Goal: Task Accomplishment & Management: Manage account settings

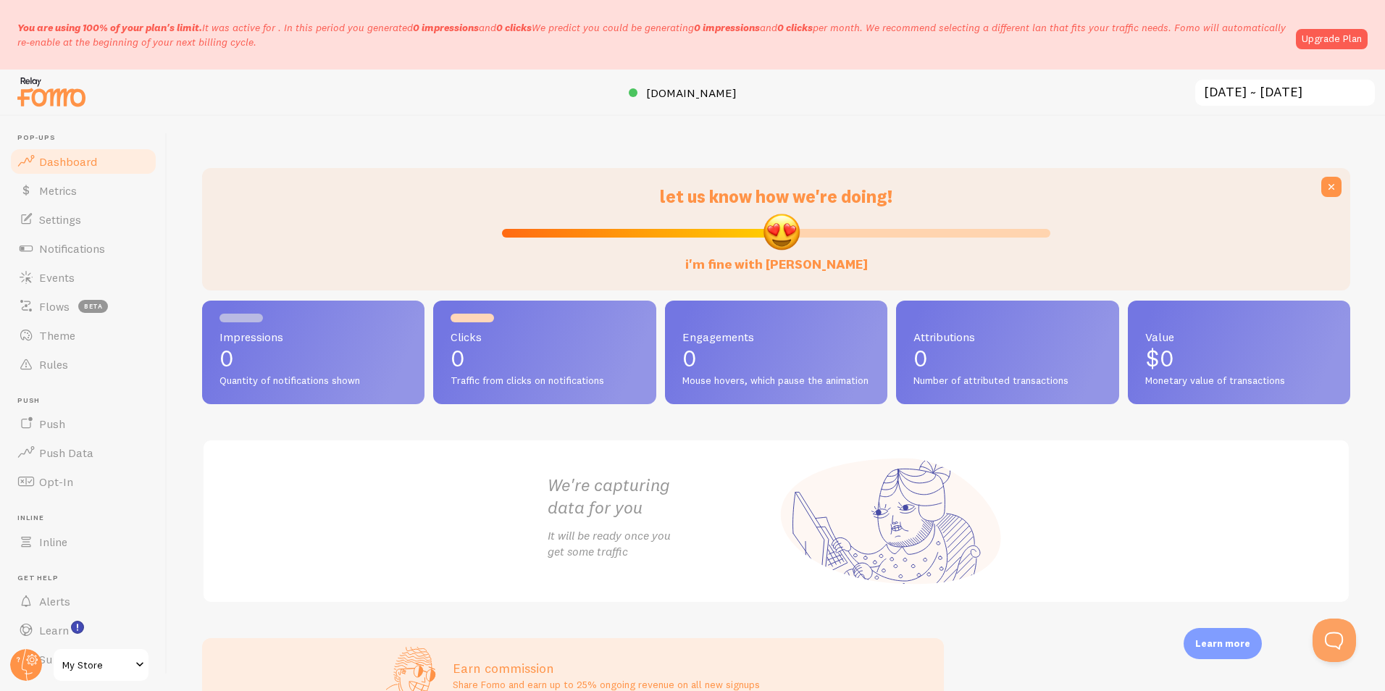
drag, startPoint x: 777, startPoint y: 228, endPoint x: 777, endPoint y: 244, distance: 15.9
type input "51"
click at [777, 242] on input "i'm fine with [PERSON_NAME]" at bounding box center [776, 232] width 548 height 17
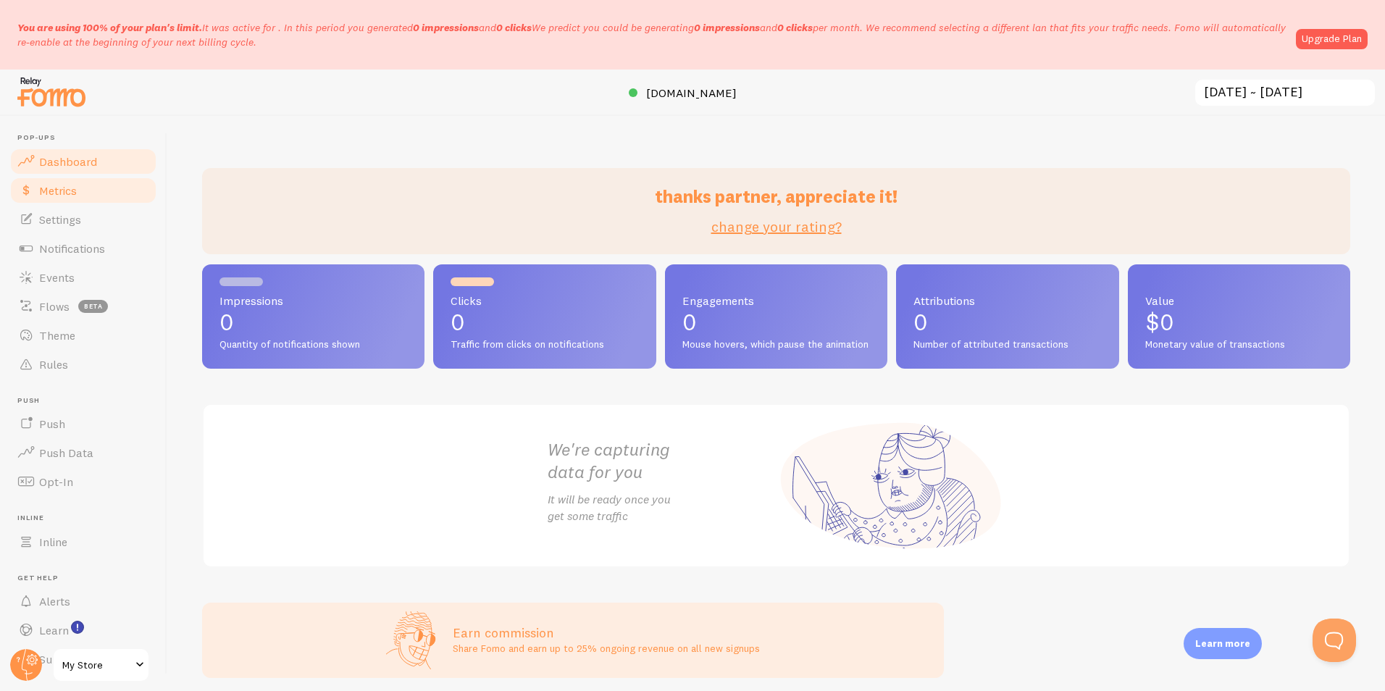
click at [50, 189] on span "Metrics" at bounding box center [58, 190] width 38 height 14
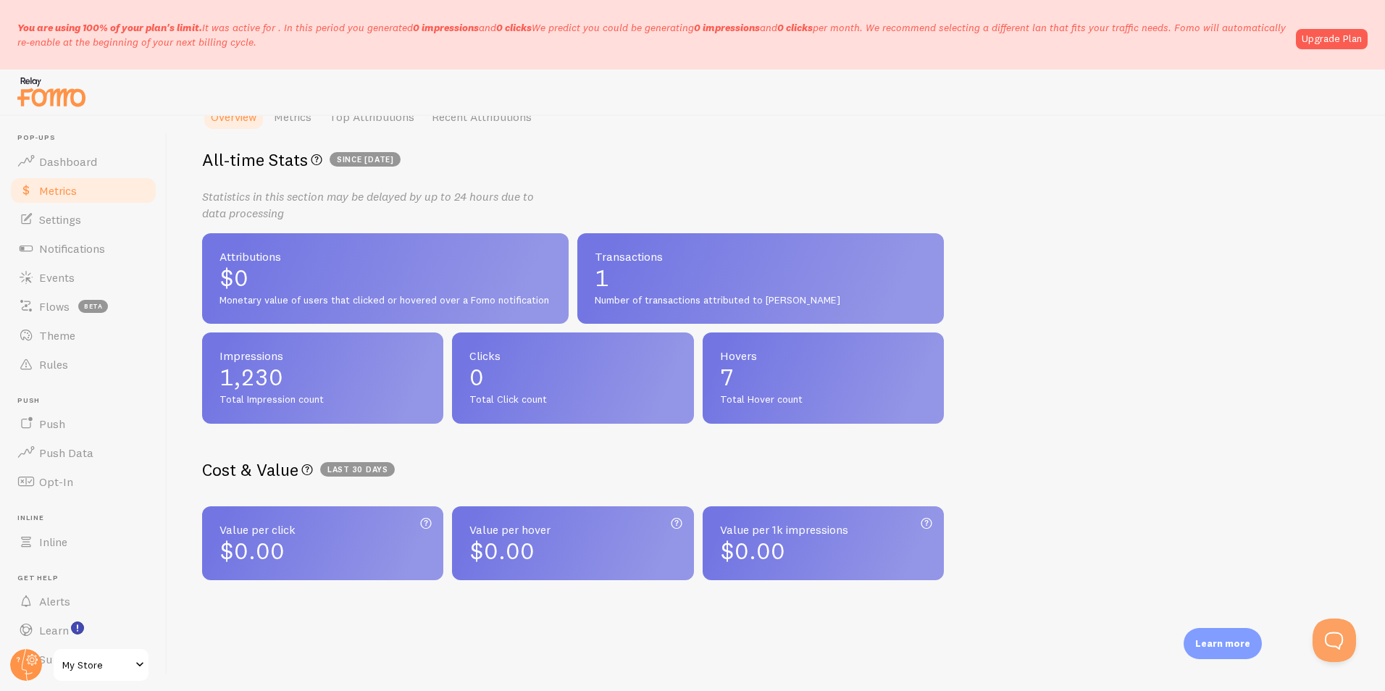
scroll to position [240, 0]
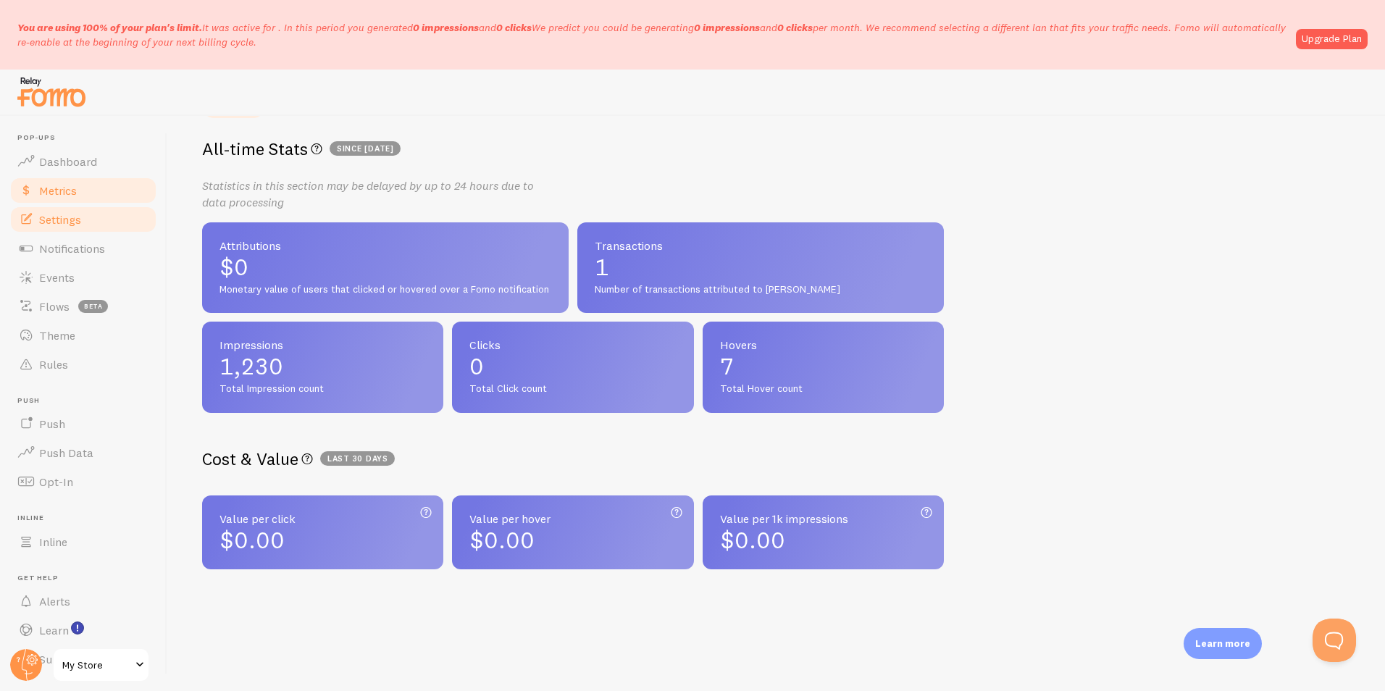
click at [91, 231] on link "Settings" at bounding box center [83, 219] width 149 height 29
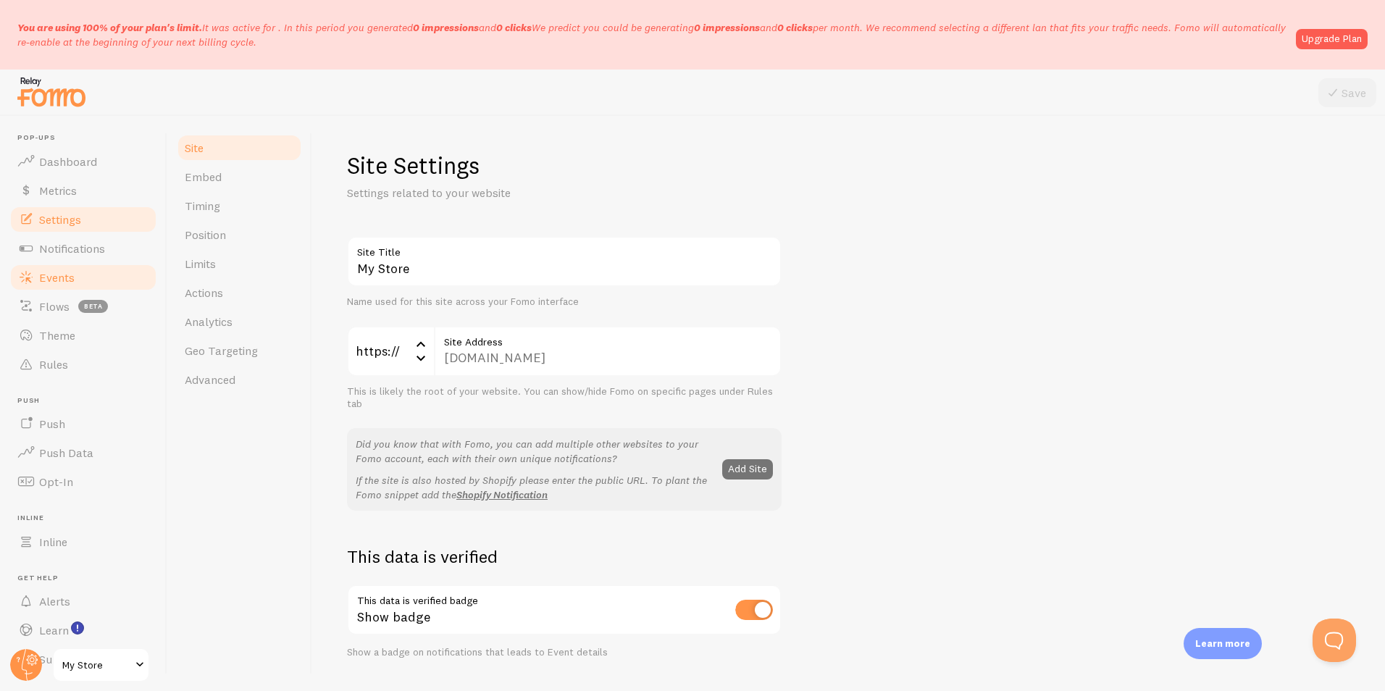
click at [96, 266] on link "Events" at bounding box center [83, 277] width 149 height 29
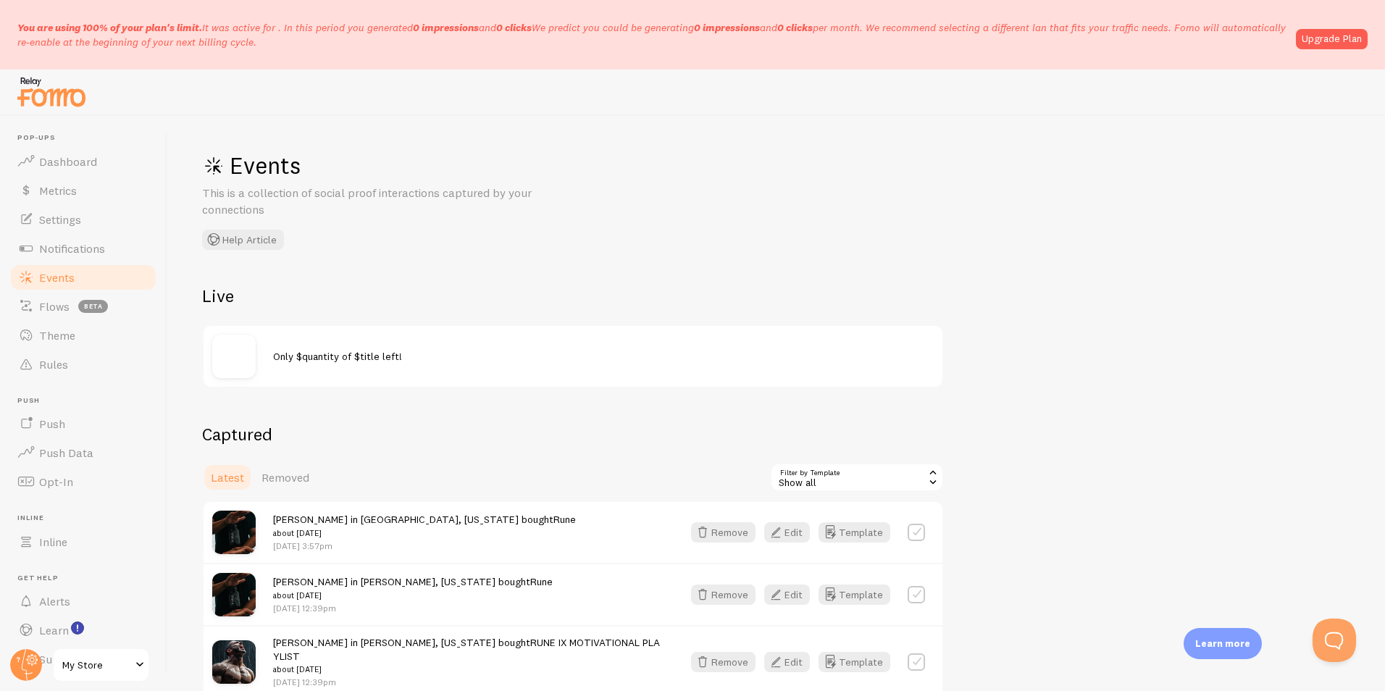
scroll to position [67, 0]
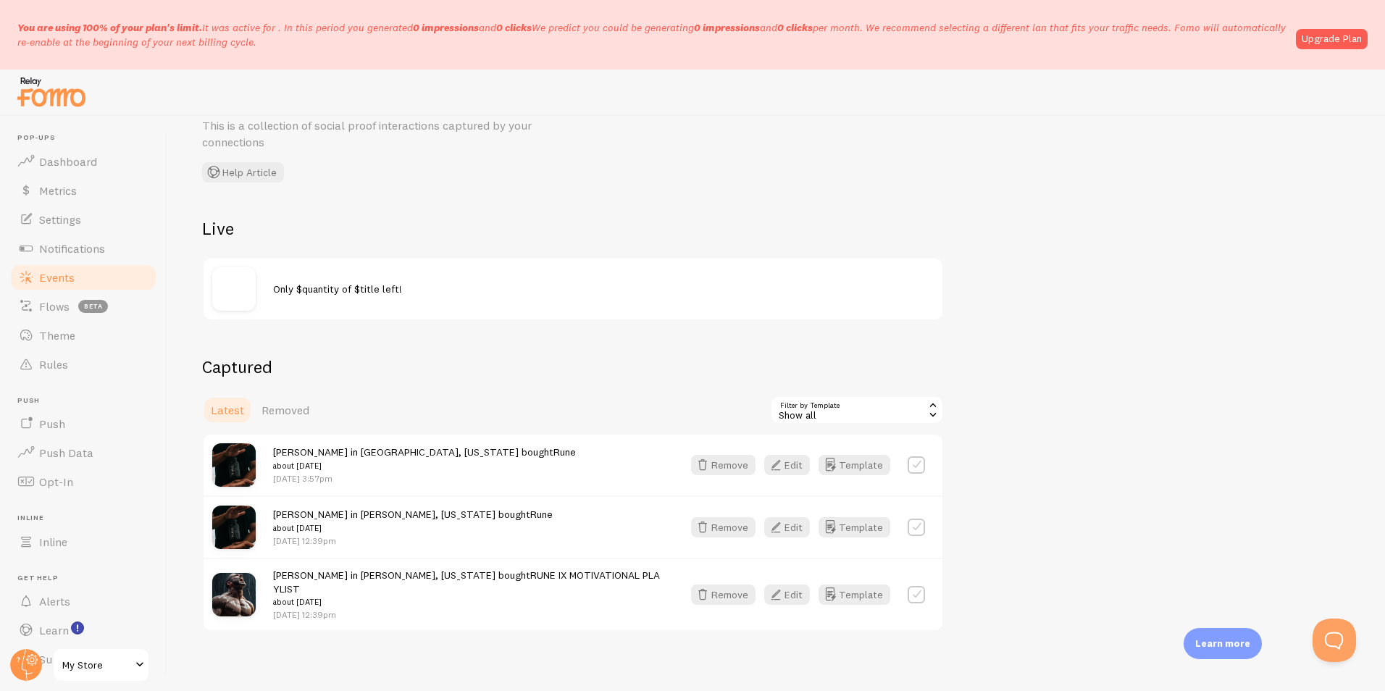
click at [917, 465] on label at bounding box center [915, 464] width 17 height 17
checkbox input "false"
click at [1332, 39] on link "Upgrade Plan" at bounding box center [1331, 39] width 72 height 20
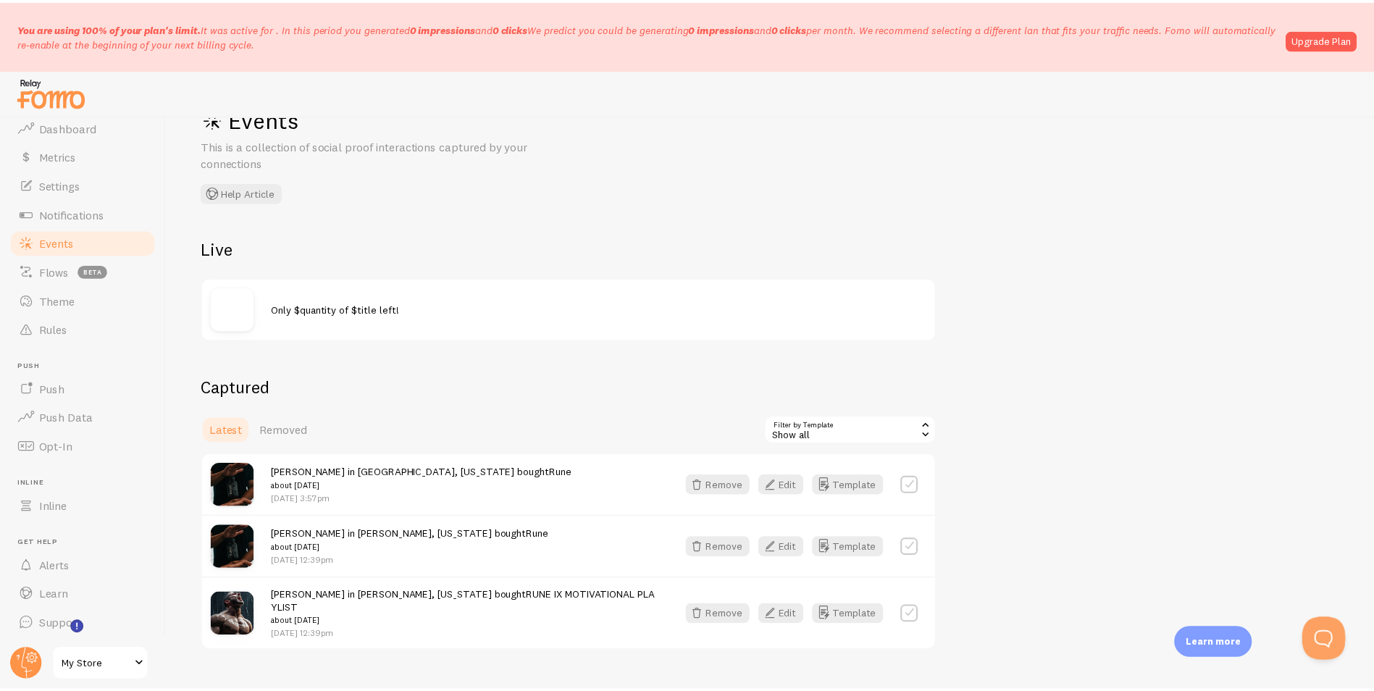
scroll to position [67, 0]
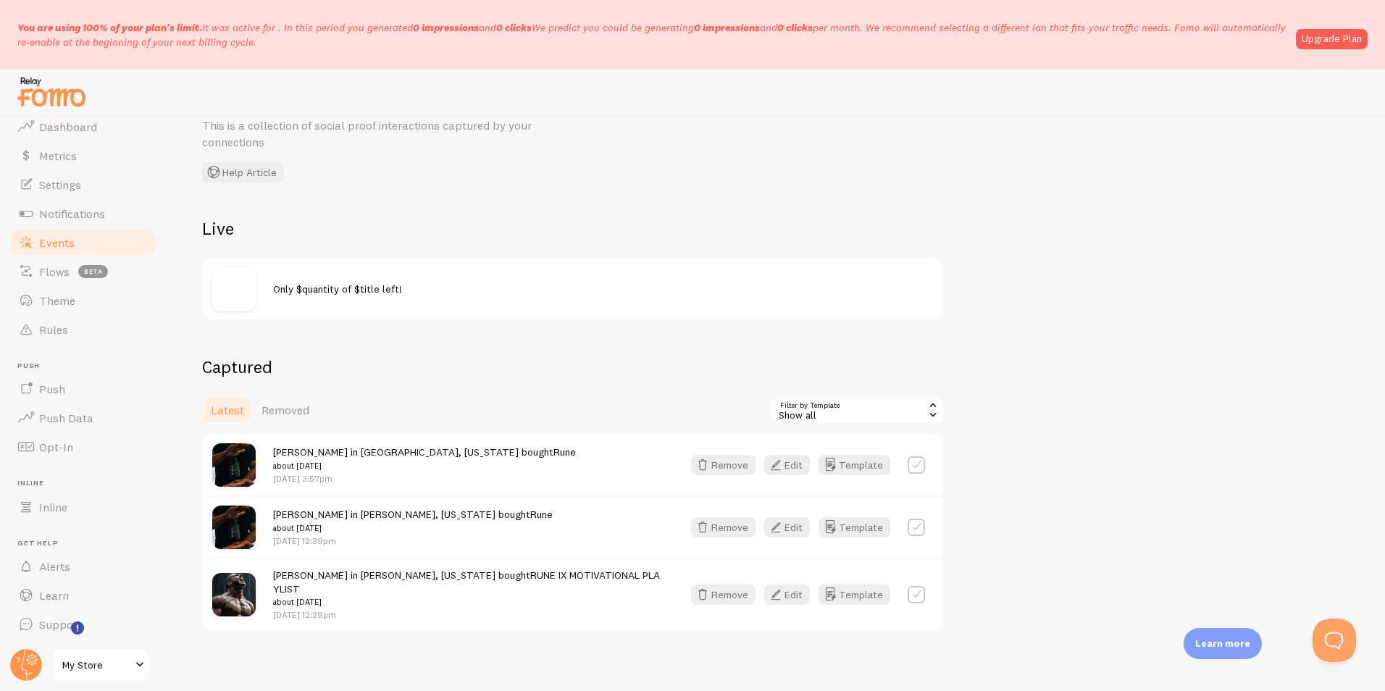
click at [230, 283] on img at bounding box center [233, 288] width 43 height 43
click at [315, 282] on span "Only $quantity of $title left!" at bounding box center [337, 288] width 129 height 13
click at [459, 293] on div "Only $quantity of $title left!" at bounding box center [603, 289] width 660 height 14
click at [406, 345] on div "Events This is a collection of social proof interactions captured by your conne…" at bounding box center [775, 403] width 1217 height 575
click at [49, 273] on span "Flows" at bounding box center [54, 271] width 30 height 14
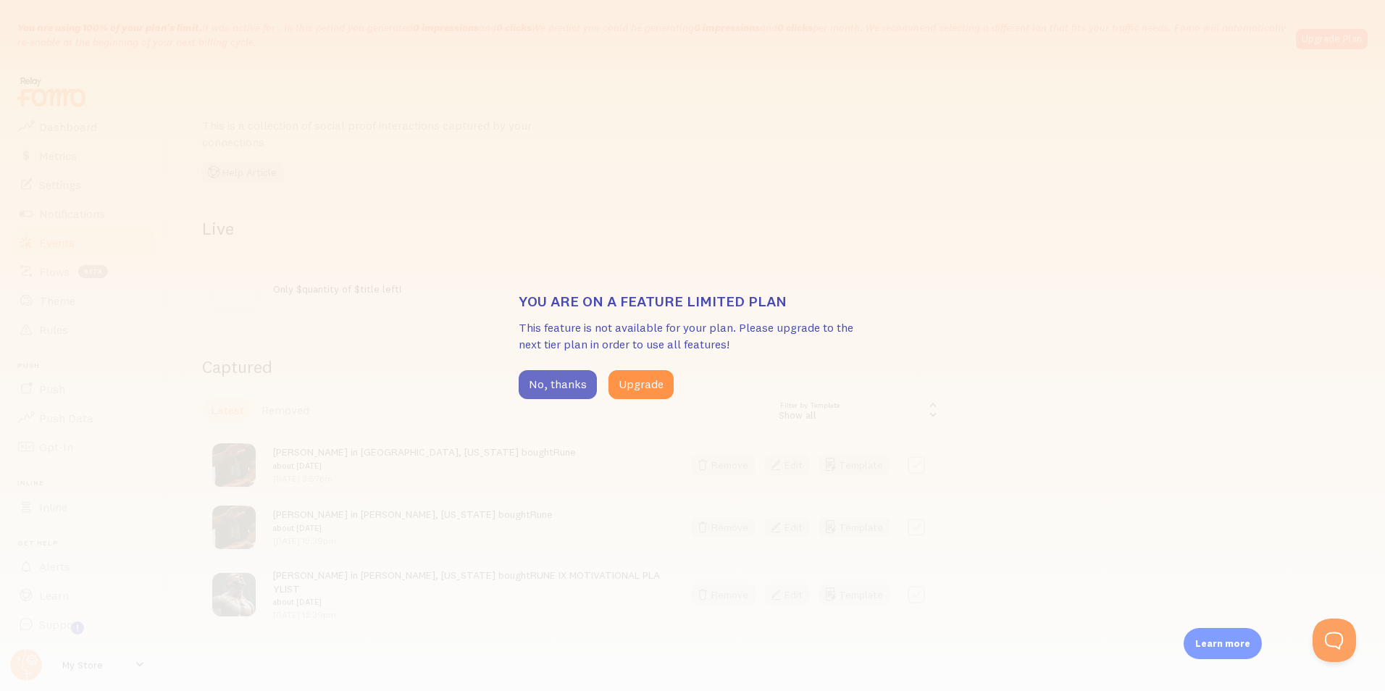
click at [537, 384] on button "No, thanks" at bounding box center [557, 384] width 78 height 29
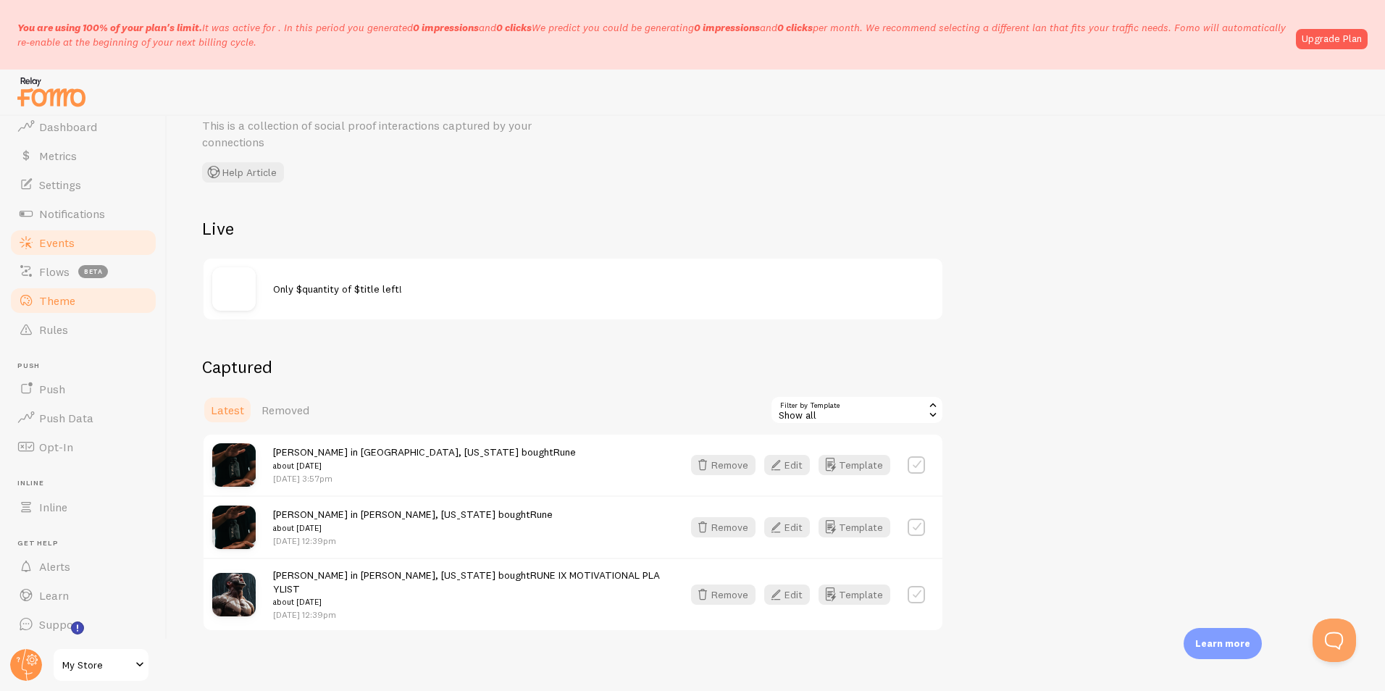
click at [71, 302] on span "Theme" at bounding box center [57, 300] width 36 height 14
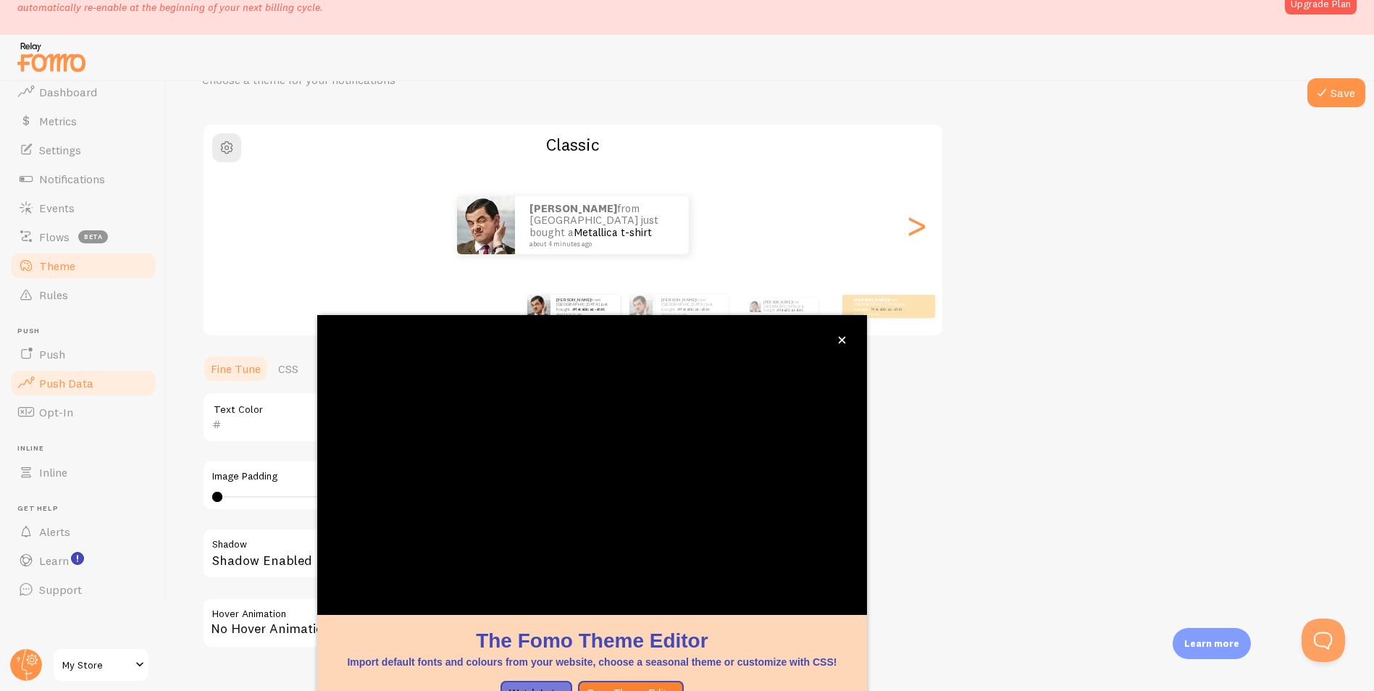
scroll to position [68, 0]
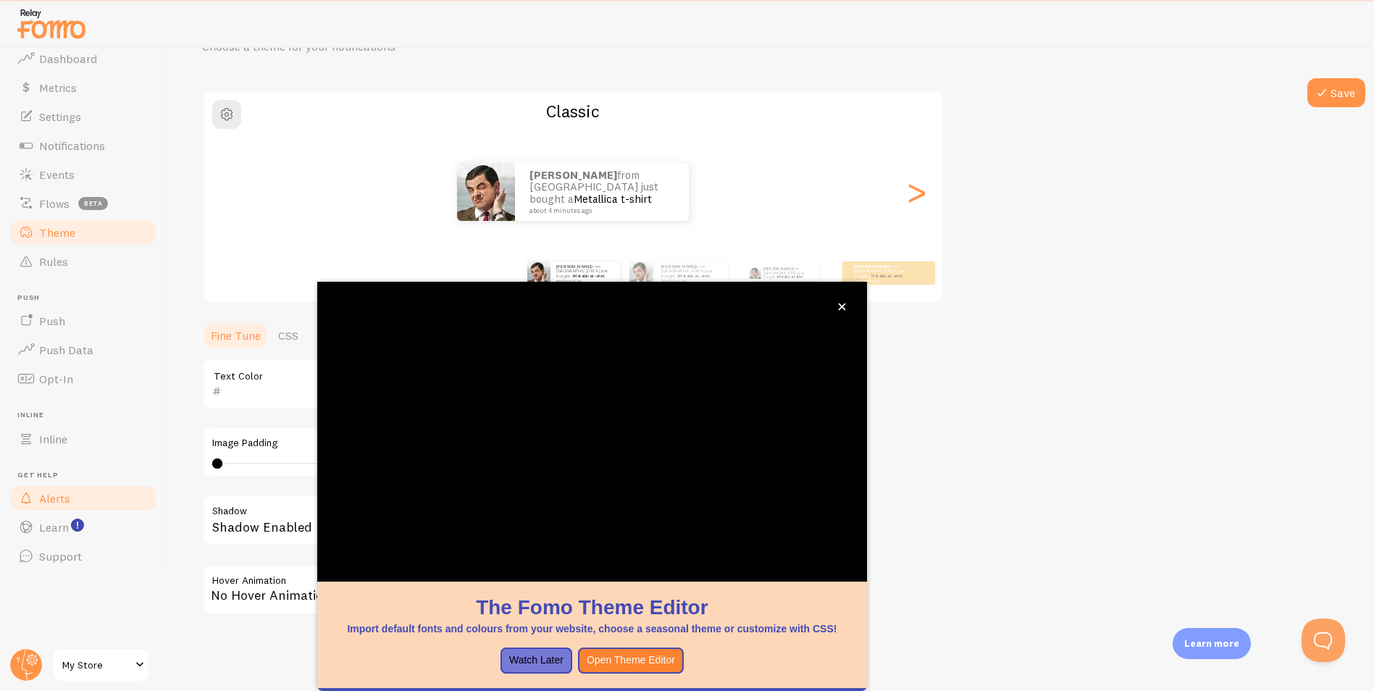
click at [58, 508] on link "Alerts" at bounding box center [83, 498] width 149 height 29
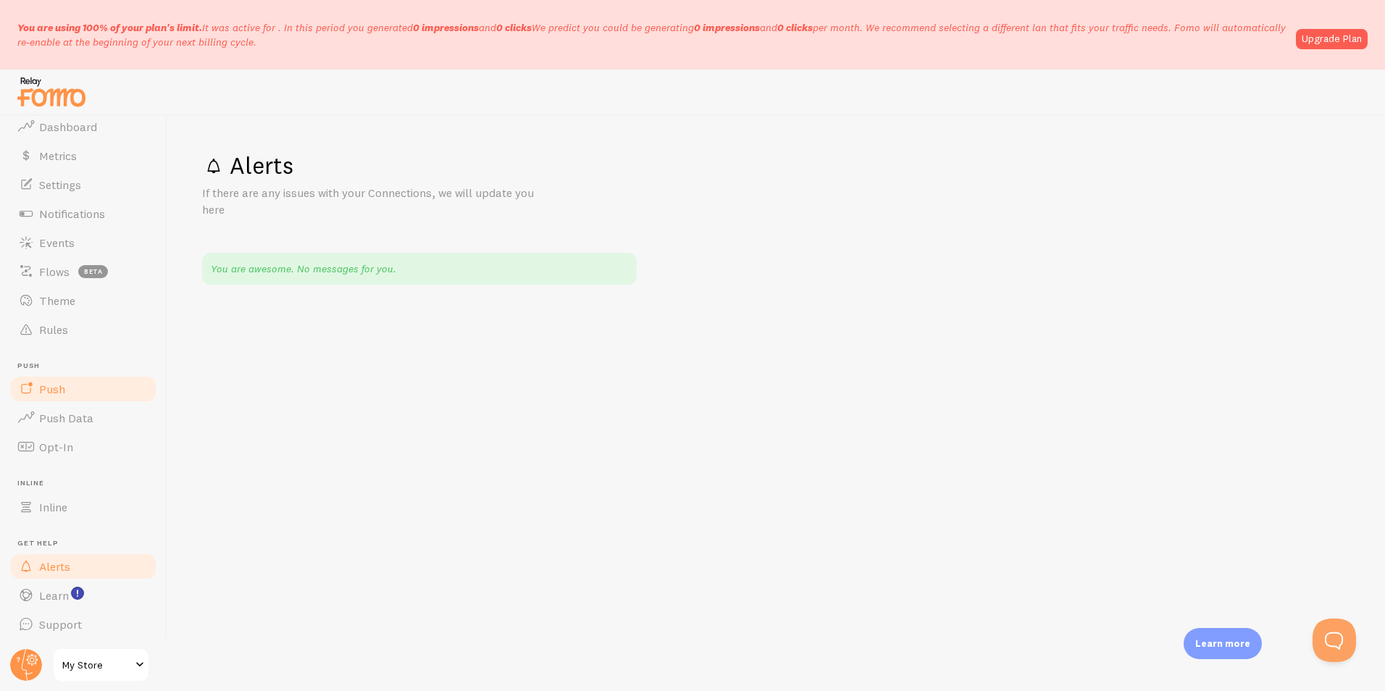
click at [87, 398] on link "Push" at bounding box center [83, 388] width 149 height 29
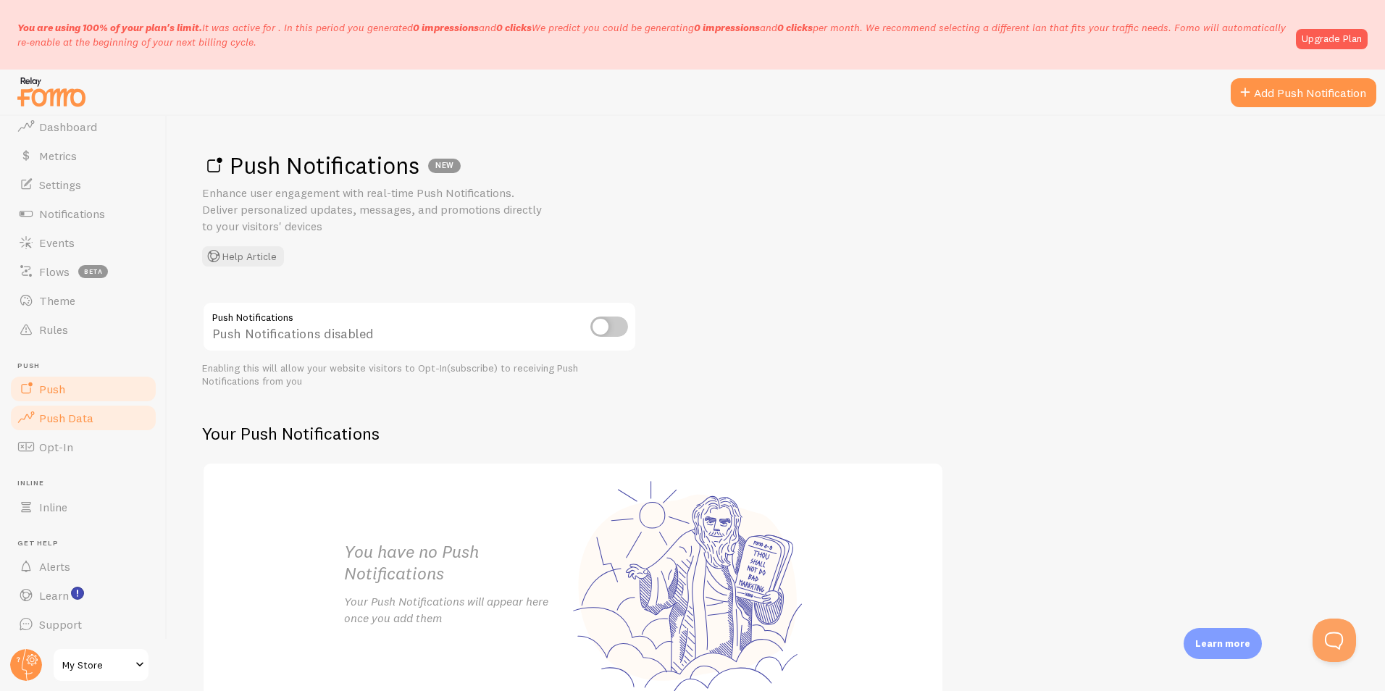
click at [101, 410] on link "Push Data" at bounding box center [83, 417] width 149 height 29
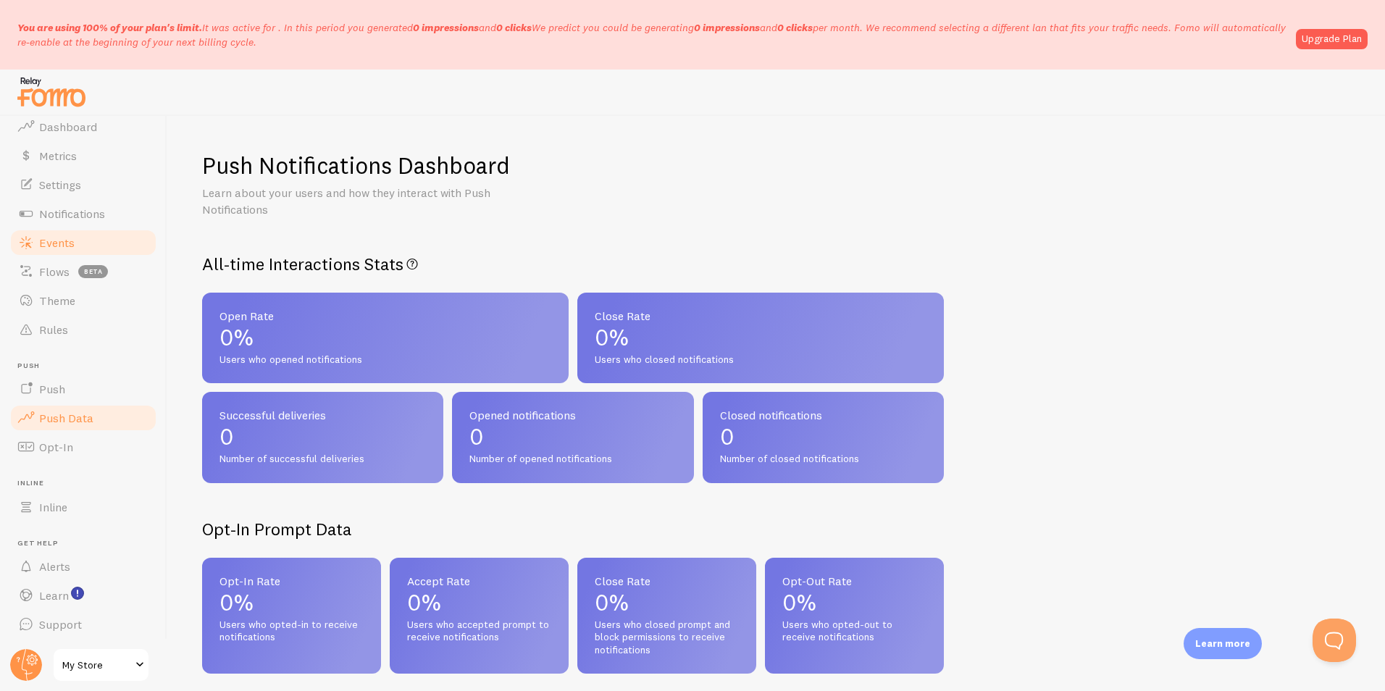
click at [57, 231] on link "Events" at bounding box center [83, 242] width 149 height 29
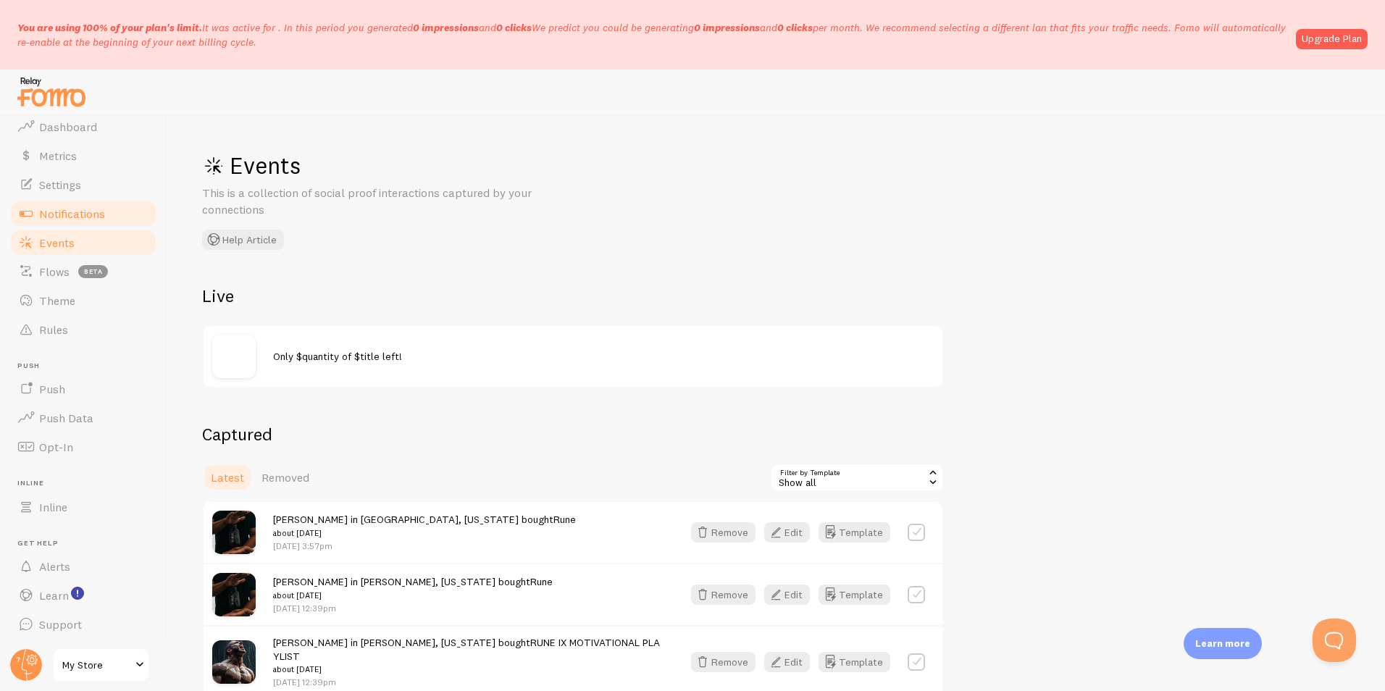
click at [96, 202] on link "Notifications" at bounding box center [83, 213] width 149 height 29
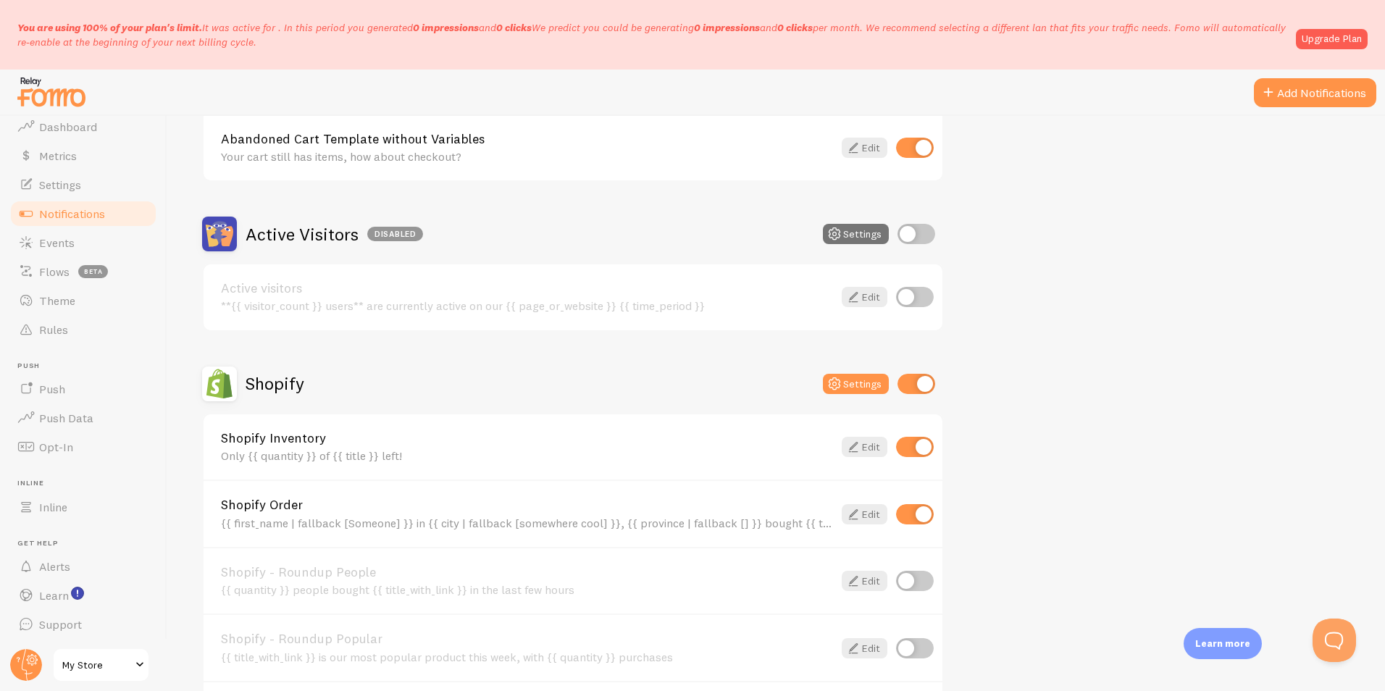
scroll to position [290, 0]
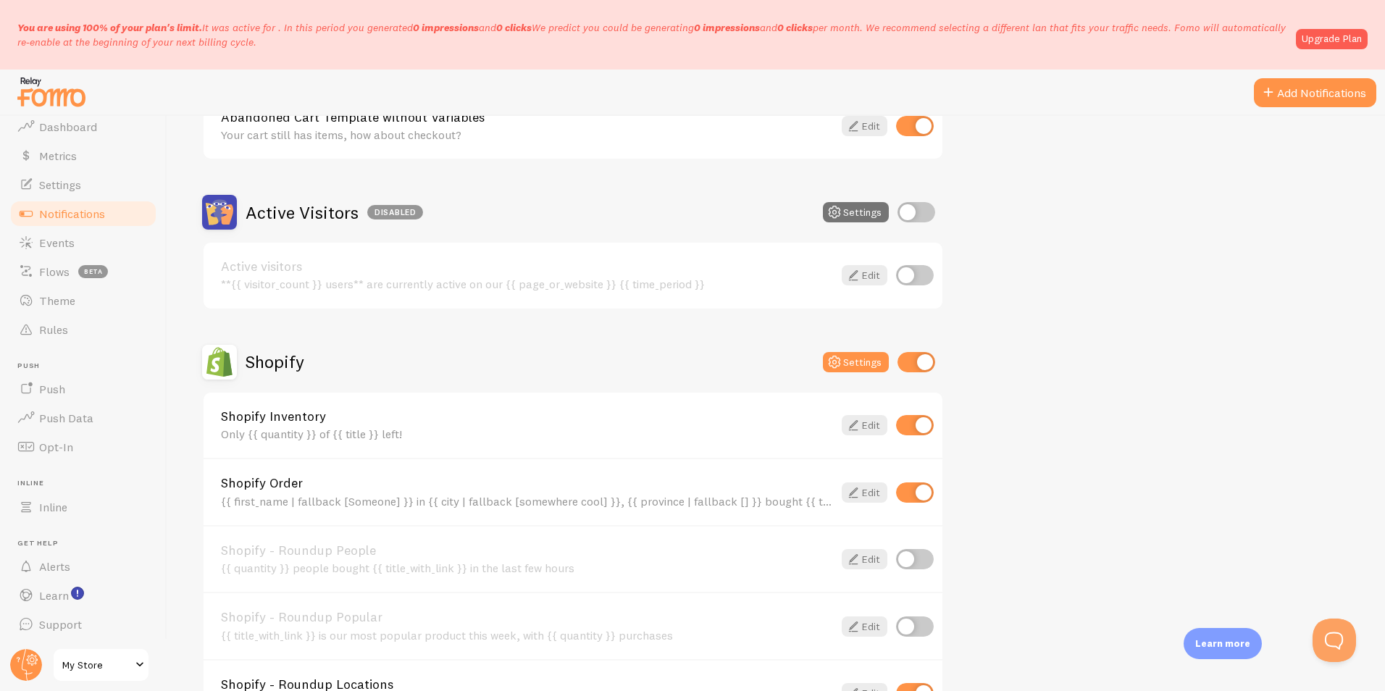
click at [928, 273] on input "checkbox" at bounding box center [915, 275] width 38 height 20
checkbox input "true"
click at [401, 280] on div "**{{ visitor_count }} users** are currently active on our {{ page_or_website }}…" at bounding box center [527, 283] width 612 height 13
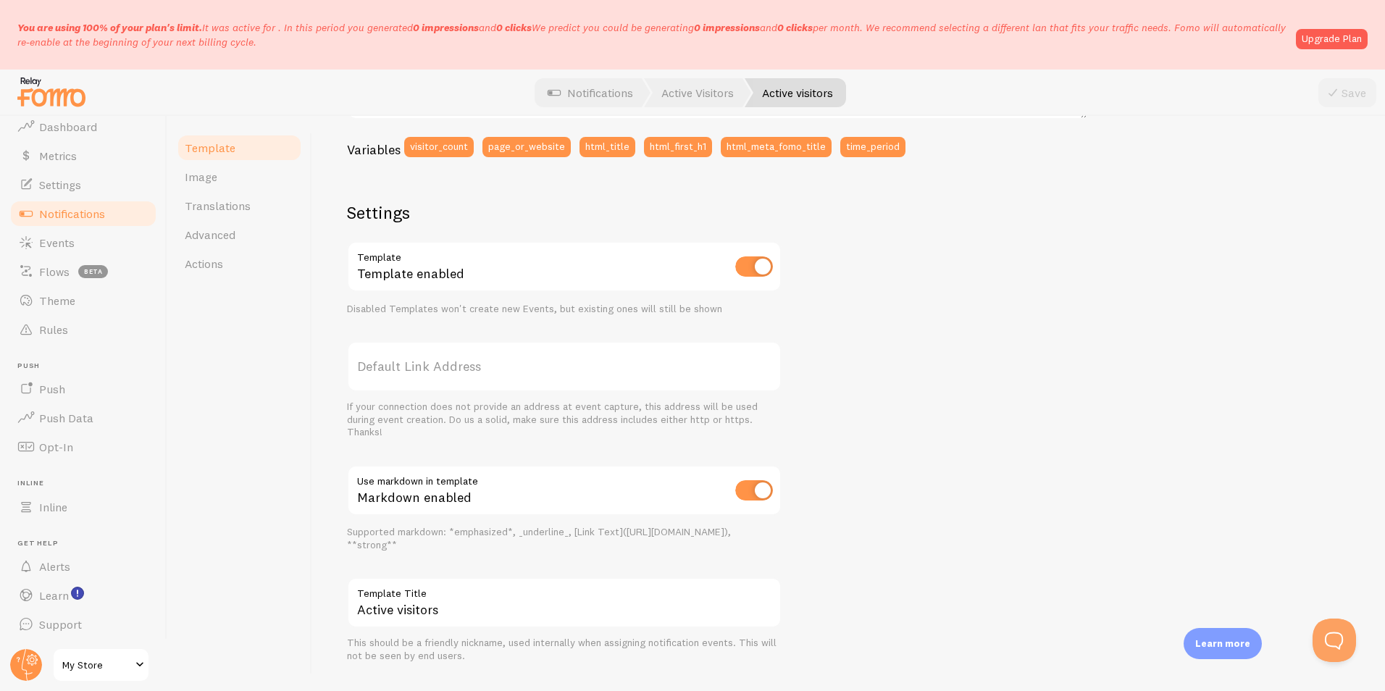
scroll to position [425, 0]
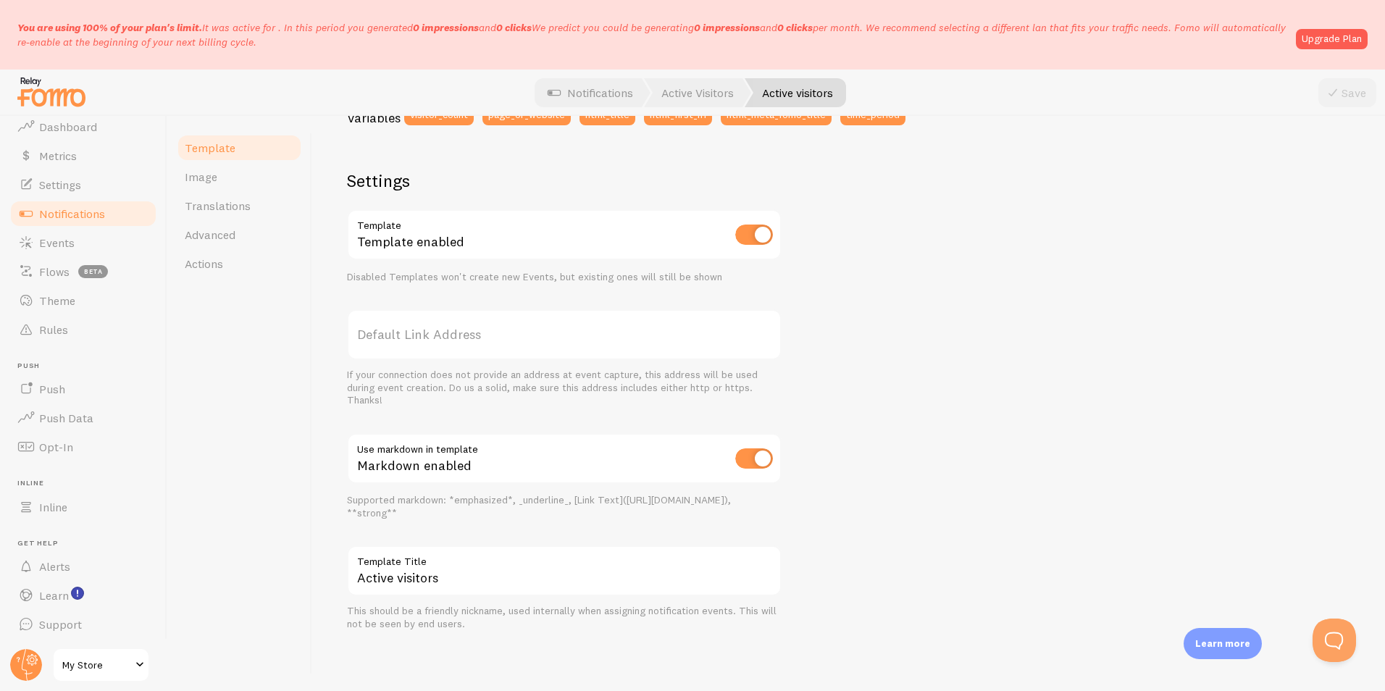
click at [452, 335] on label "Default Link Address" at bounding box center [564, 334] width 434 height 51
click at [452, 335] on input "Default Link Address" at bounding box center [564, 334] width 434 height 51
click at [421, 568] on label "Template Title" at bounding box center [564, 557] width 434 height 25
click at [421, 568] on input "Active visitors" at bounding box center [564, 570] width 434 height 51
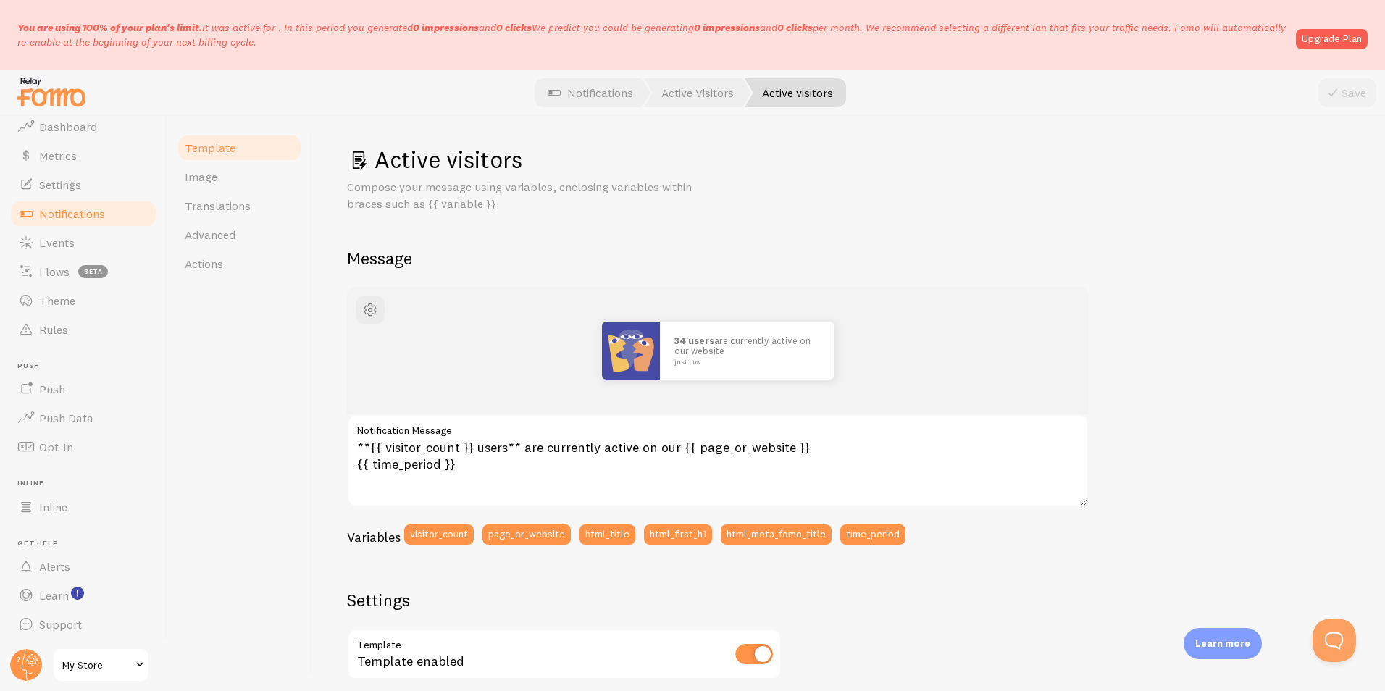
scroll to position [0, 0]
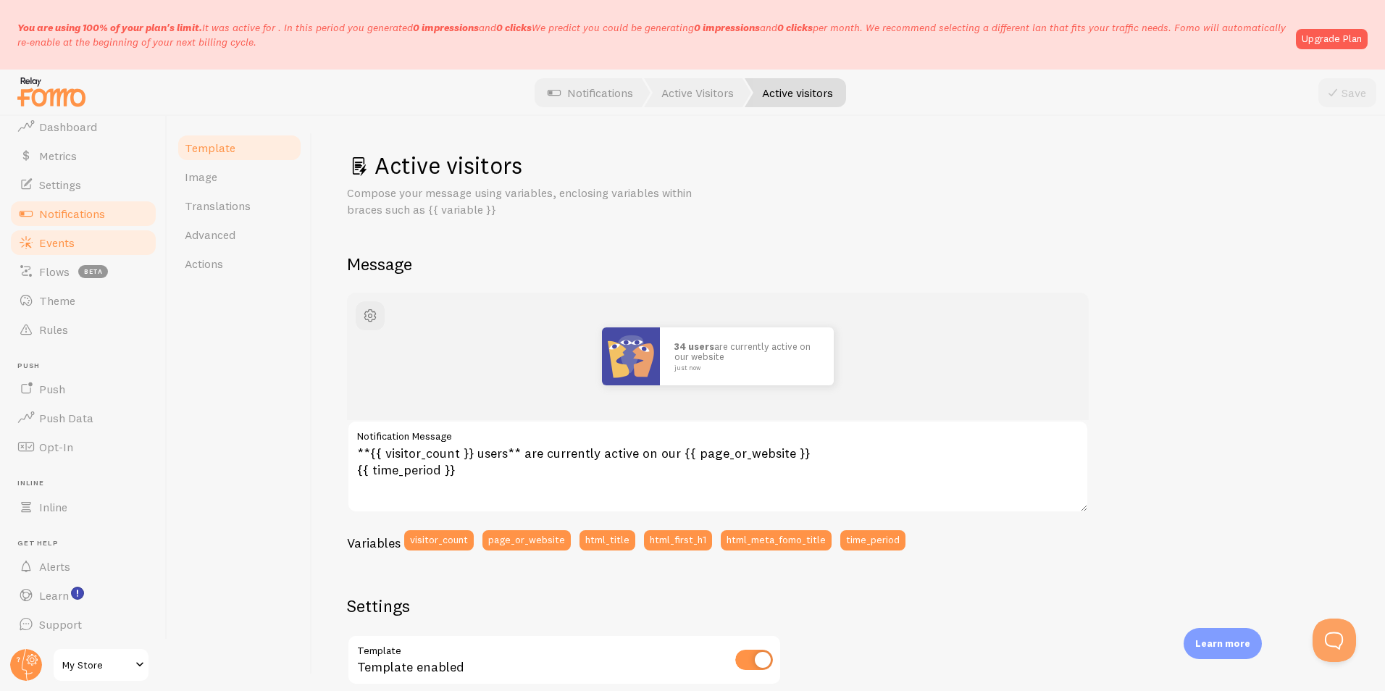
click at [66, 238] on span "Events" at bounding box center [56, 242] width 35 height 14
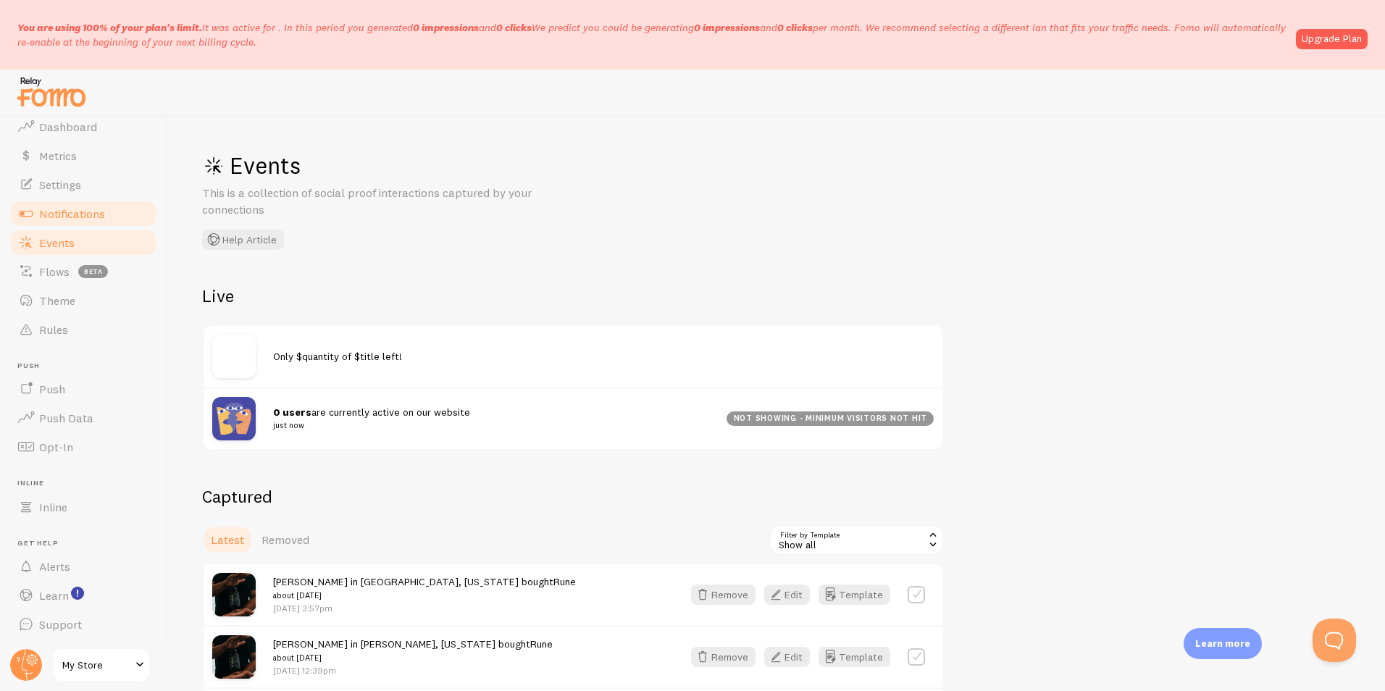
click at [91, 215] on span "Notifications" at bounding box center [72, 213] width 66 height 14
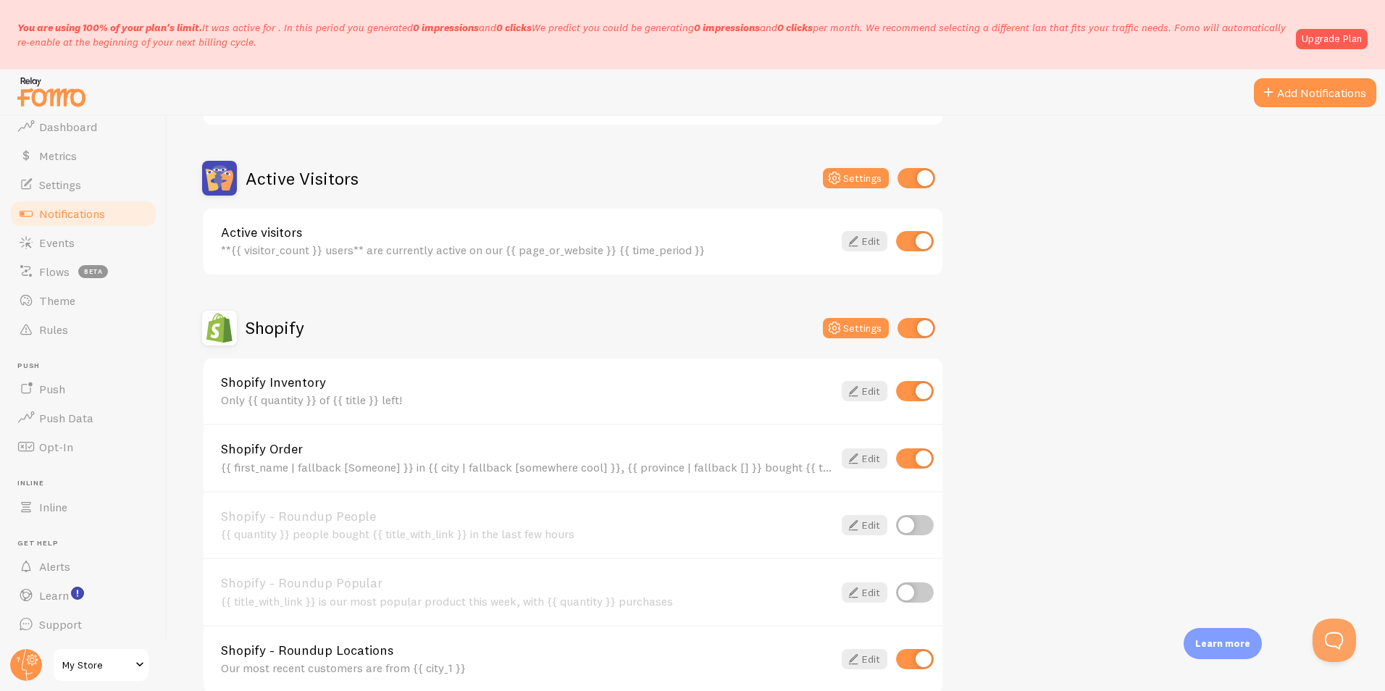
scroll to position [362, 0]
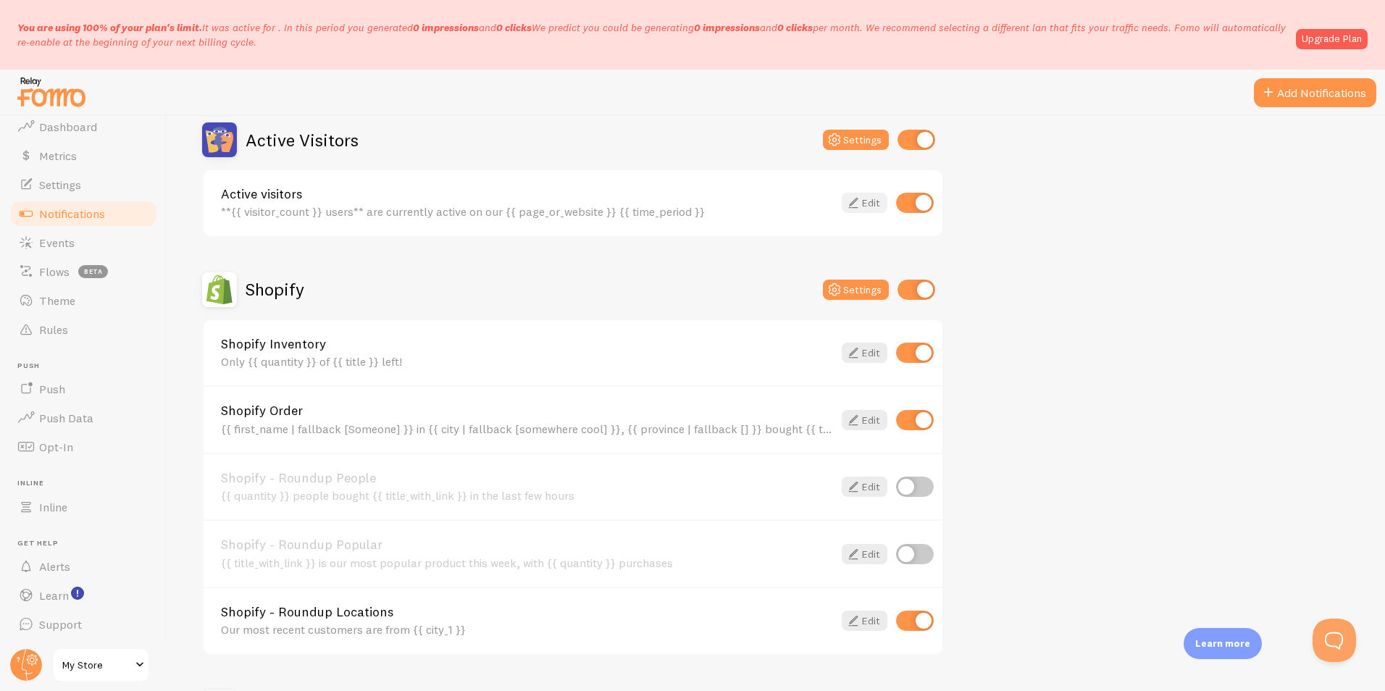
click at [875, 196] on link "Edit" at bounding box center [864, 203] width 46 height 20
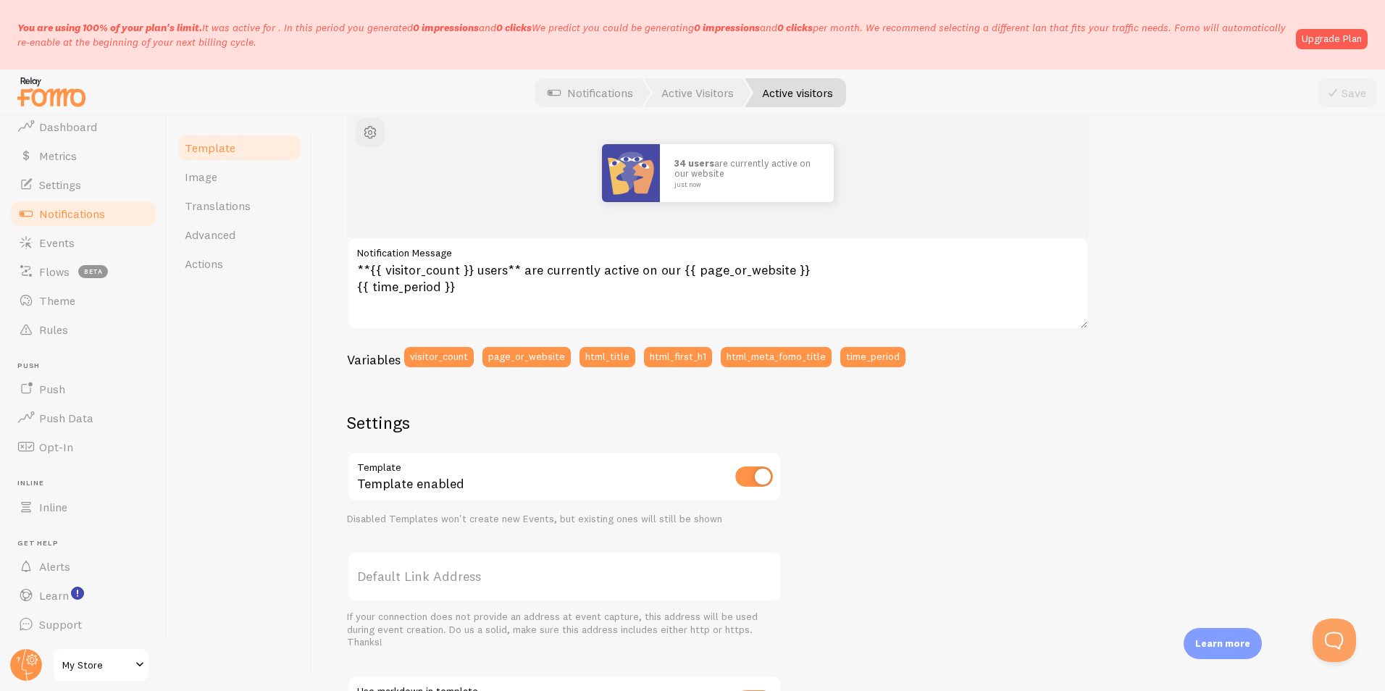
scroll to position [145, 0]
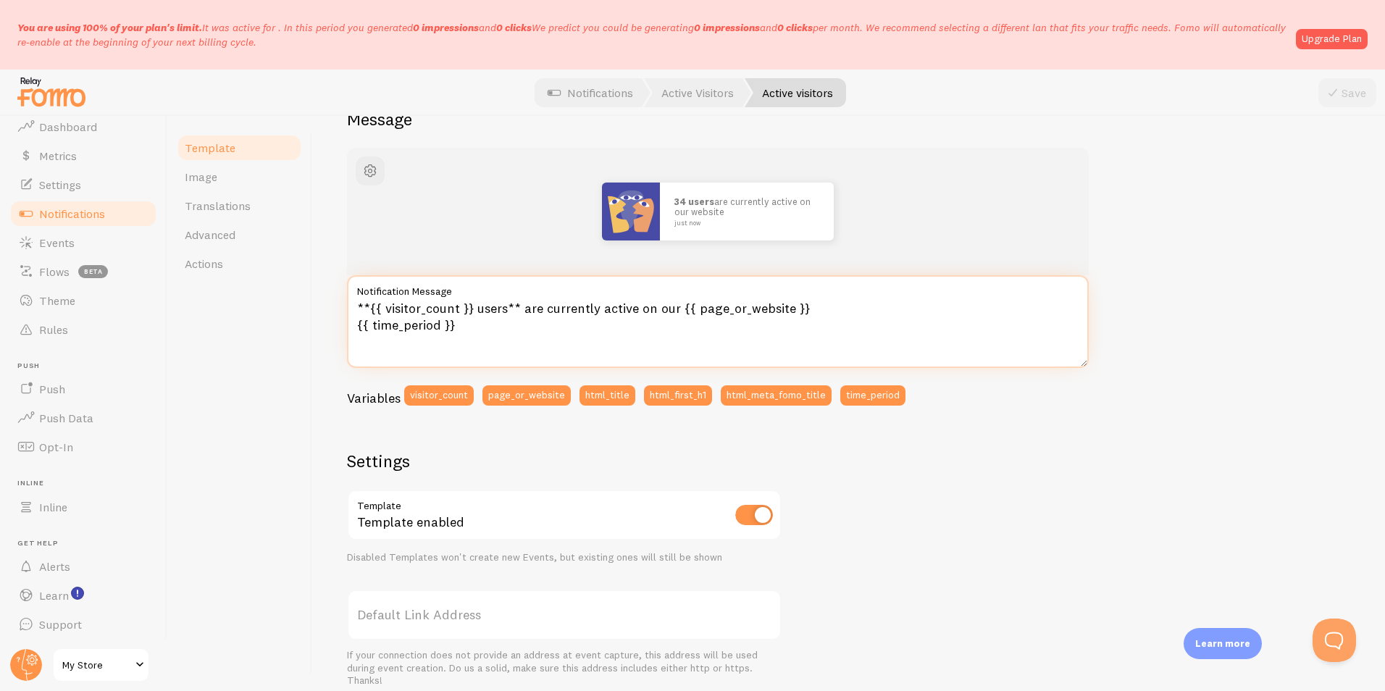
drag, startPoint x: 471, startPoint y: 331, endPoint x: 600, endPoint y: 311, distance: 129.7
click at [600, 311] on textarea "**{{ visitor_count }} users** are currently active on our {{ page_or_website }}…" at bounding box center [718, 321] width 742 height 93
type textarea "**{{ visitor_count }} users** are currently viewing Rune."
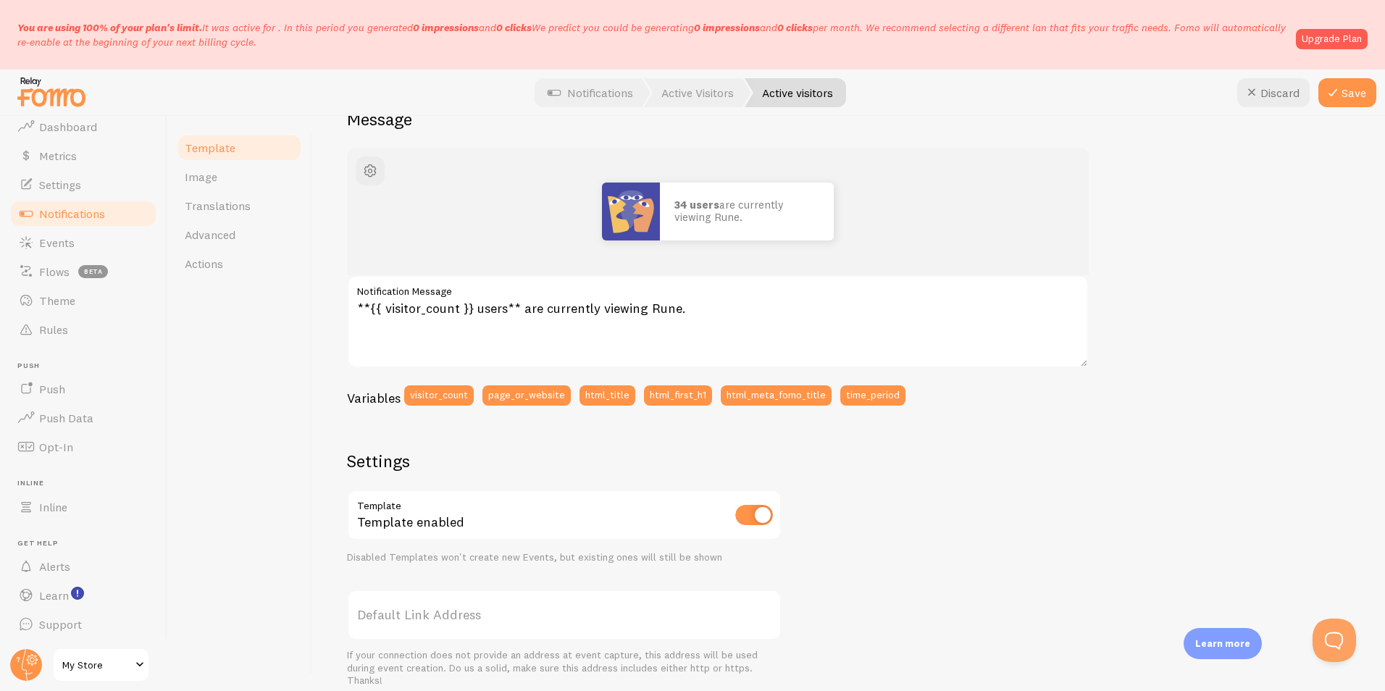
click at [1138, 477] on div "34 users are currently viewing Rune. **{{ visitor_count }} users** are currentl…" at bounding box center [848, 529] width 1003 height 763
click at [1330, 98] on icon at bounding box center [1332, 92] width 17 height 17
click at [81, 243] on link "Events" at bounding box center [83, 242] width 149 height 29
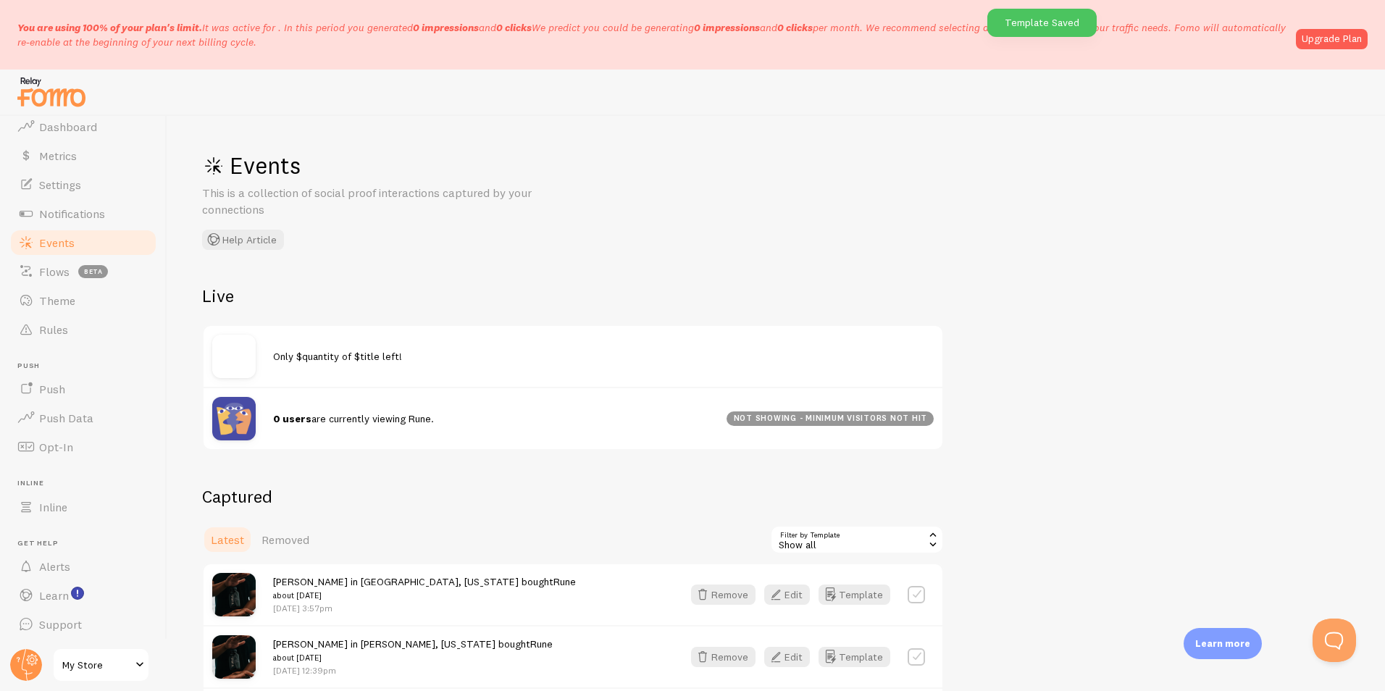
scroll to position [72, 0]
